Goal: Information Seeking & Learning: Learn about a topic

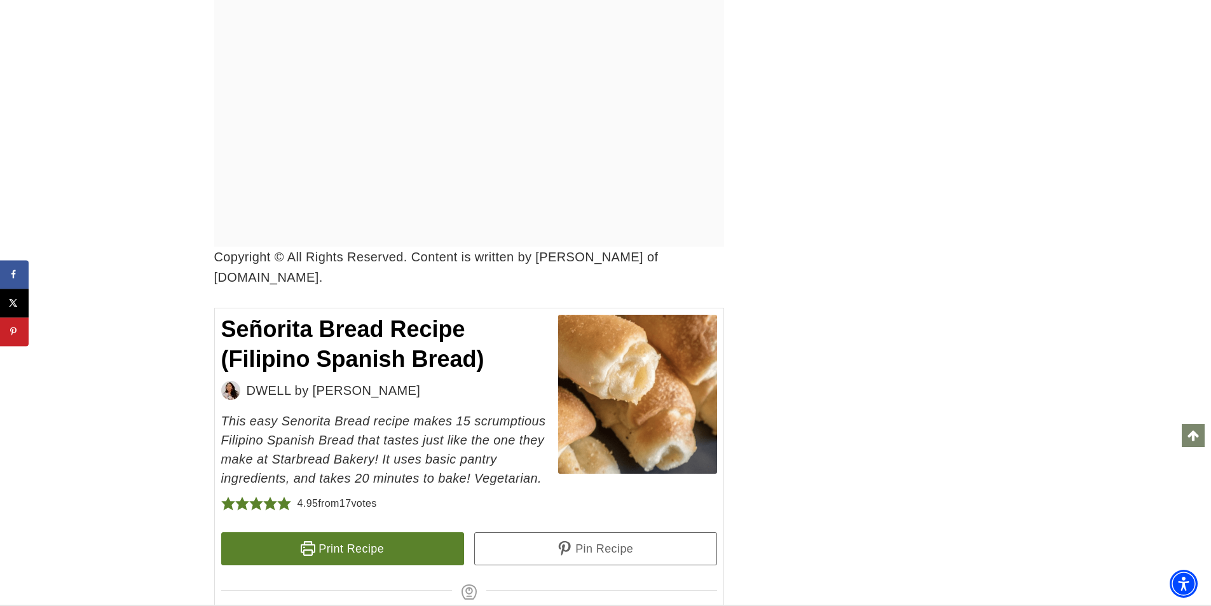
scroll to position [9185, 0]
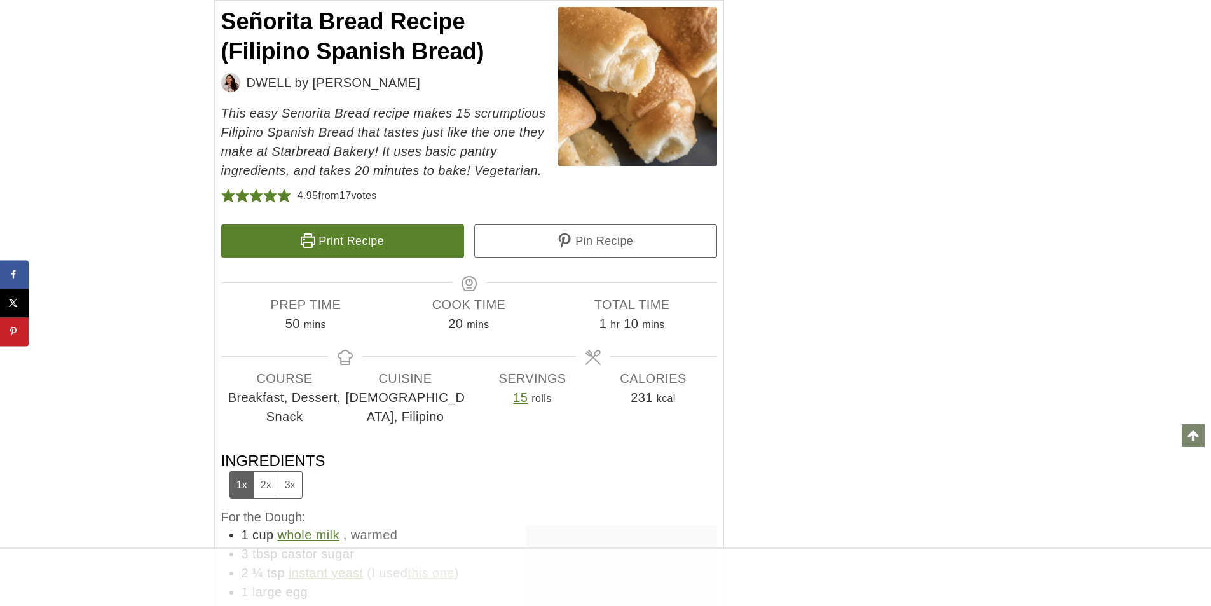
scroll to position [9221, 0]
